Goal: Task Accomplishment & Management: Manage account settings

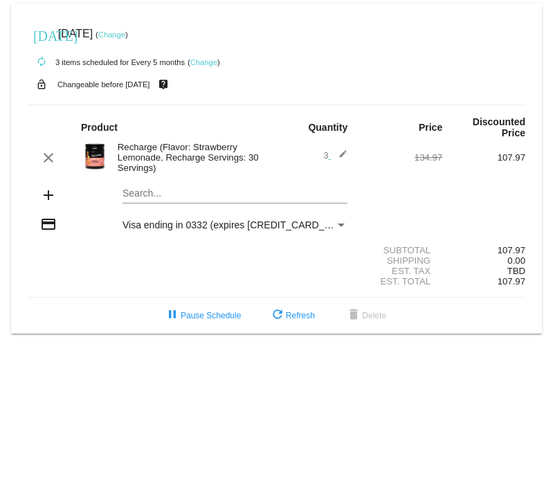
click at [205, 62] on link "Change" at bounding box center [204, 62] width 27 height 8
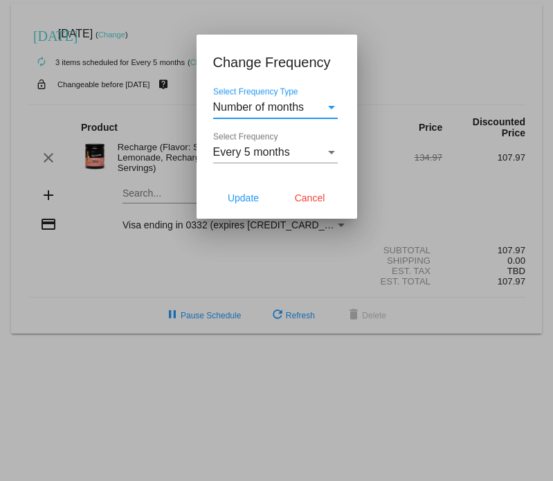
click at [326, 110] on div "Select Frequency Type" at bounding box center [332, 107] width 12 height 12
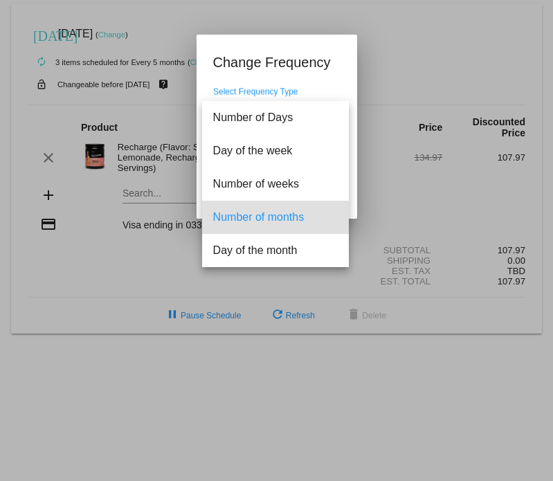
click at [286, 215] on span "Number of months" at bounding box center [275, 217] width 125 height 33
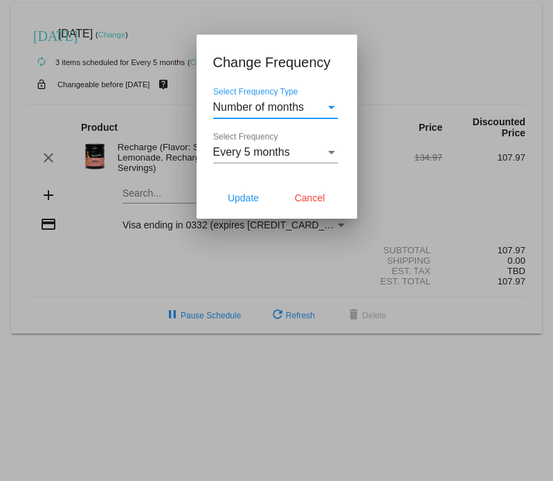
click at [327, 149] on div "Select Frequency" at bounding box center [332, 152] width 12 height 12
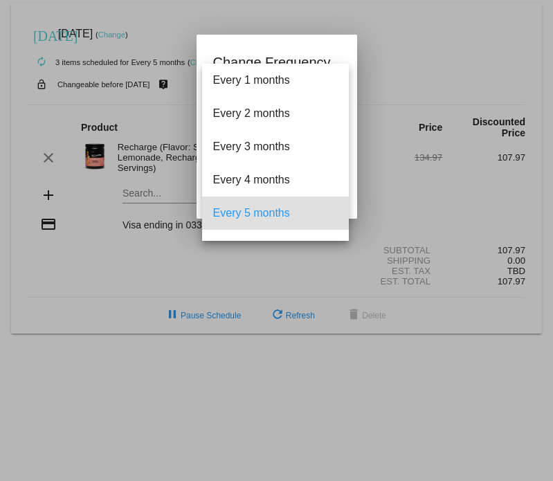
scroll to position [61, 0]
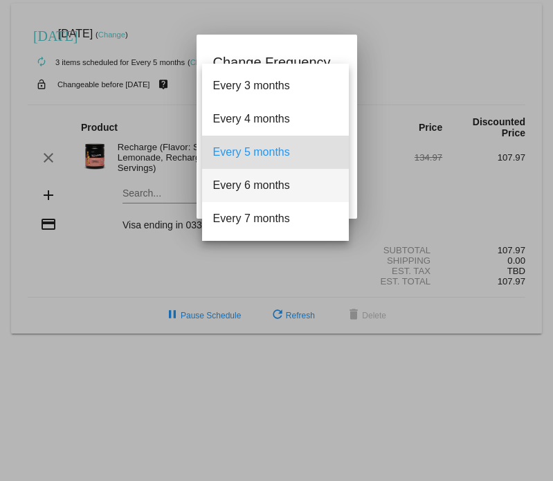
click at [287, 185] on span "Every 6 months" at bounding box center [275, 185] width 125 height 33
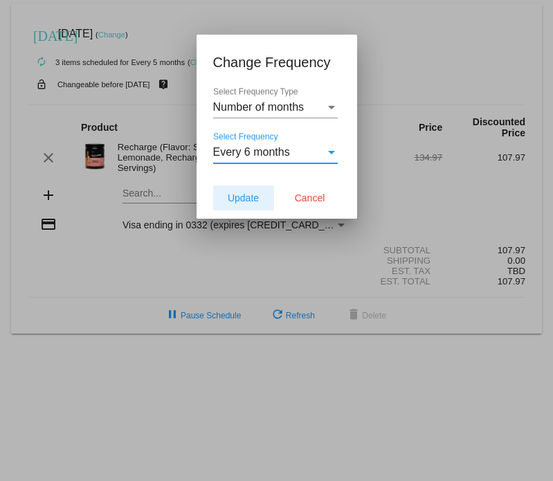
click at [238, 200] on span "Update" at bounding box center [243, 198] width 31 height 11
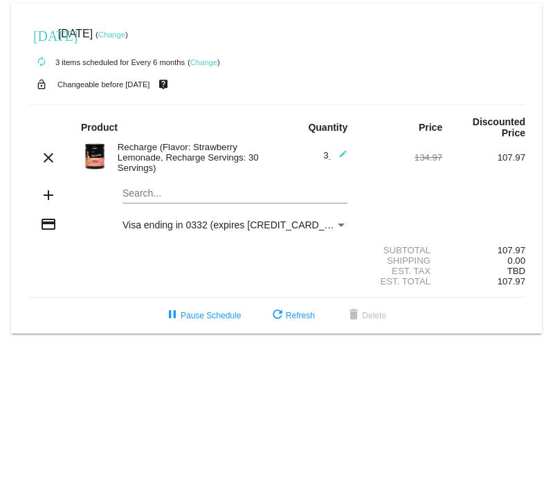
click at [125, 33] on link "Change" at bounding box center [111, 34] width 27 height 8
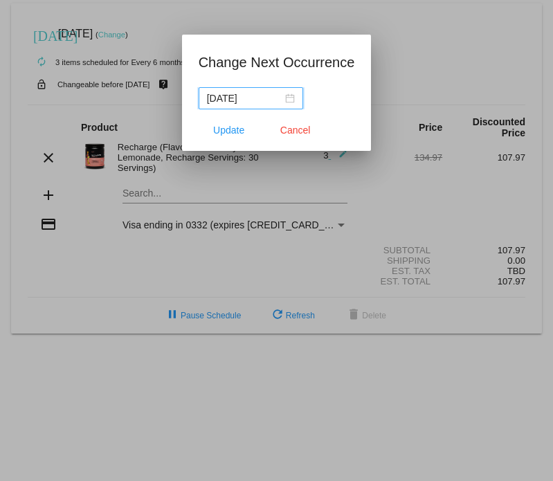
click at [256, 101] on input "[DATE]" at bounding box center [245, 98] width 76 height 15
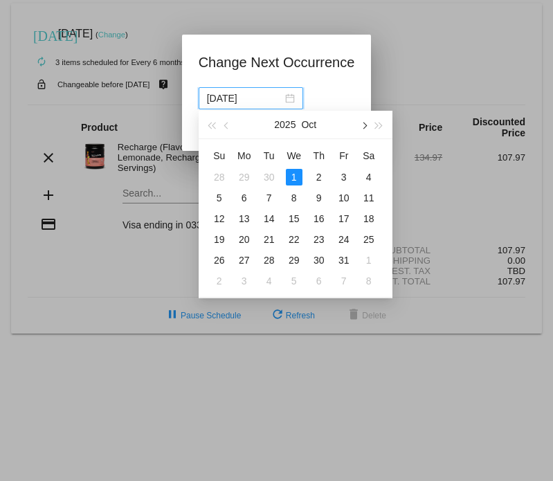
click at [364, 125] on span "button" at bounding box center [363, 125] width 7 height 7
click at [317, 172] on div "1" at bounding box center [319, 177] width 17 height 17
type input "[DATE]"
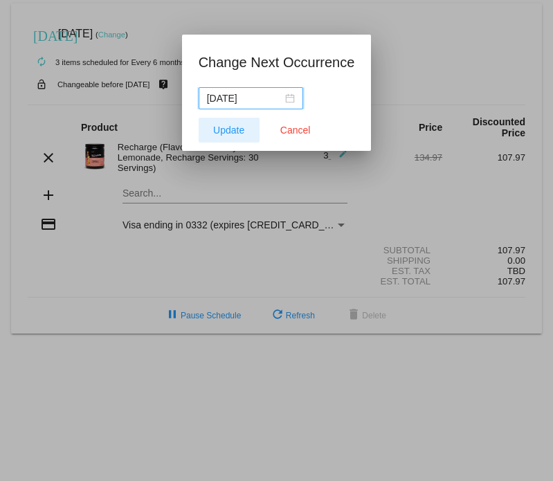
click at [231, 129] on span "Update" at bounding box center [228, 130] width 31 height 11
